Goal: Book appointment/travel/reservation

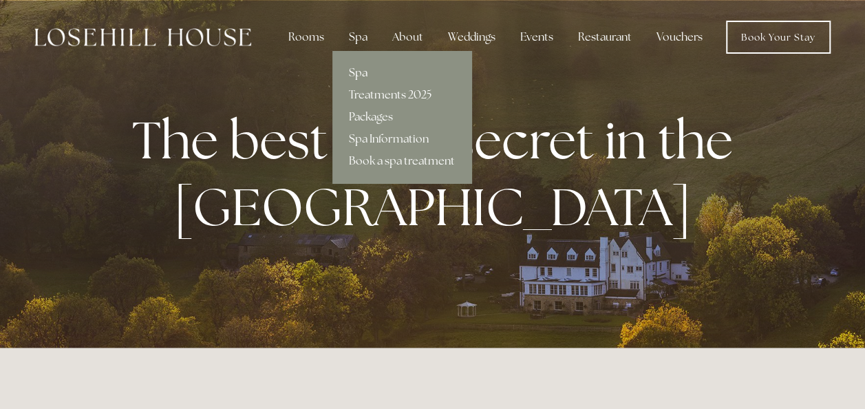
click at [361, 70] on link "Spa" at bounding box center [402, 73] width 139 height 22
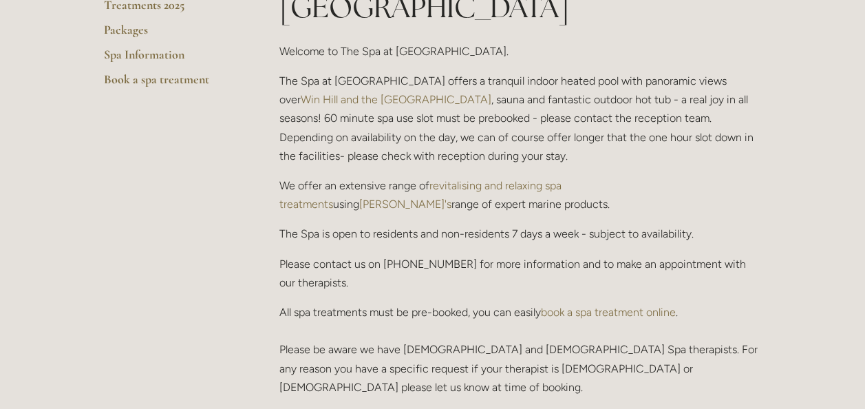
scroll to position [383, 0]
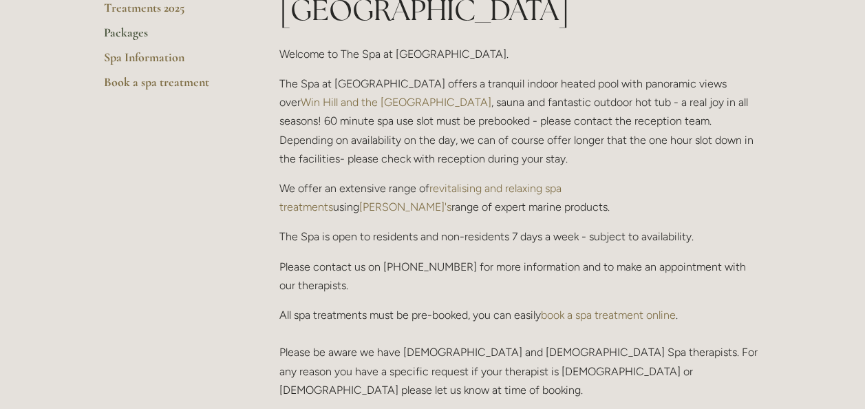
click at [133, 30] on link "Packages" at bounding box center [170, 37] width 132 height 25
